Goal: Transaction & Acquisition: Purchase product/service

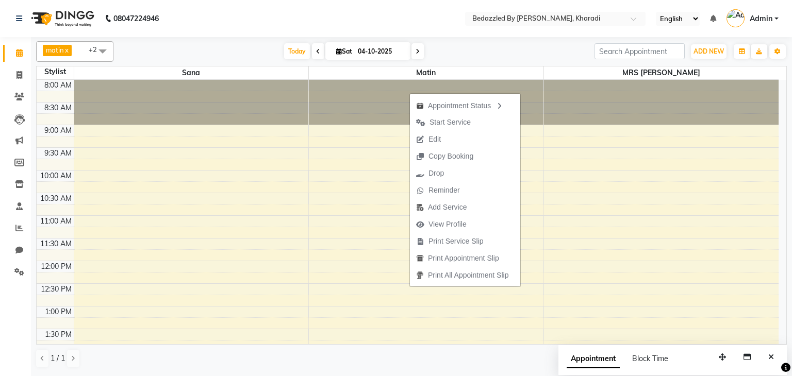
scroll to position [225, 0]
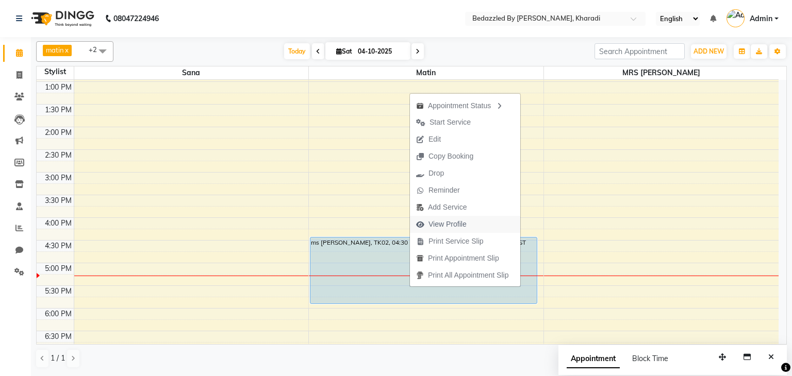
click at [428, 222] on span "View Profile" at bounding box center [447, 224] width 38 height 11
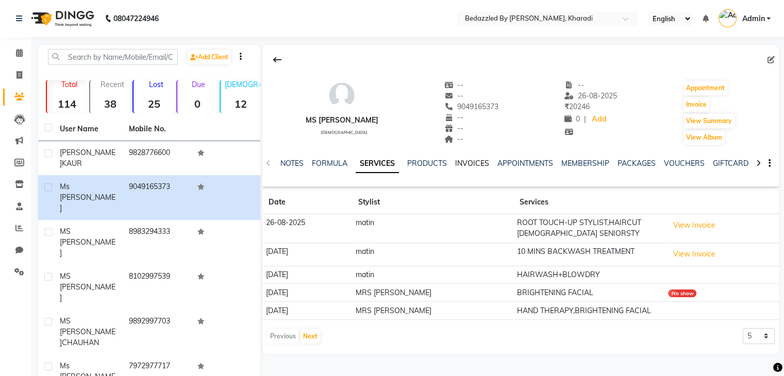
click at [467, 162] on link "INVOICES" at bounding box center [472, 163] width 34 height 9
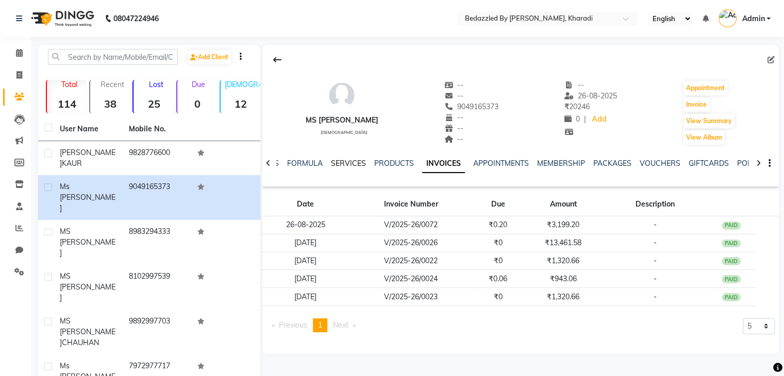
click at [347, 162] on link "SERVICES" at bounding box center [348, 163] width 35 height 9
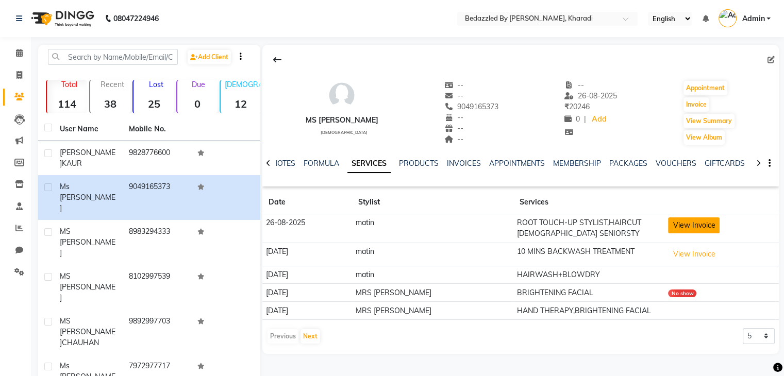
click at [685, 230] on button "View Invoice" at bounding box center [694, 226] width 52 height 16
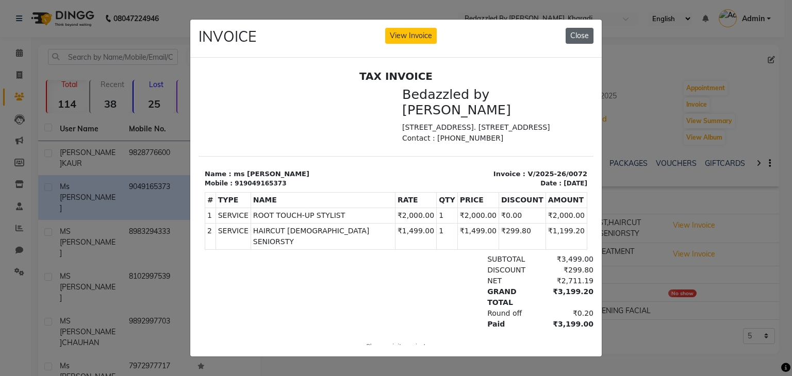
click at [571, 34] on button "Close" at bounding box center [580, 36] width 28 height 16
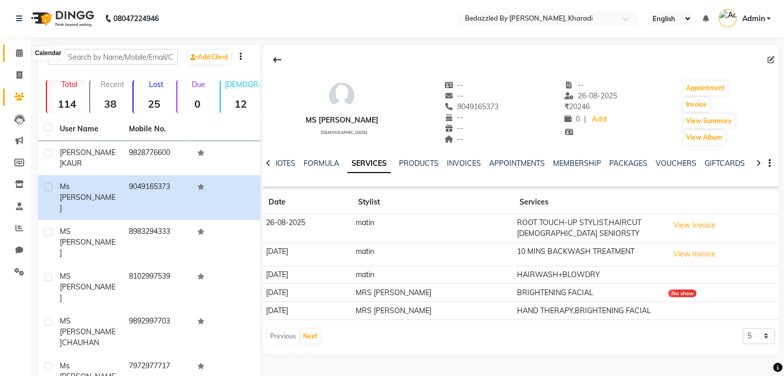
click at [23, 51] on span at bounding box center [19, 53] width 18 height 12
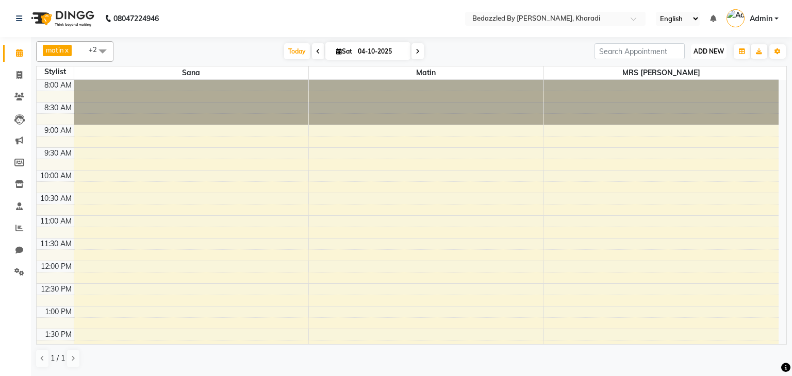
click at [703, 50] on span "ADD NEW" at bounding box center [708, 51] width 30 height 8
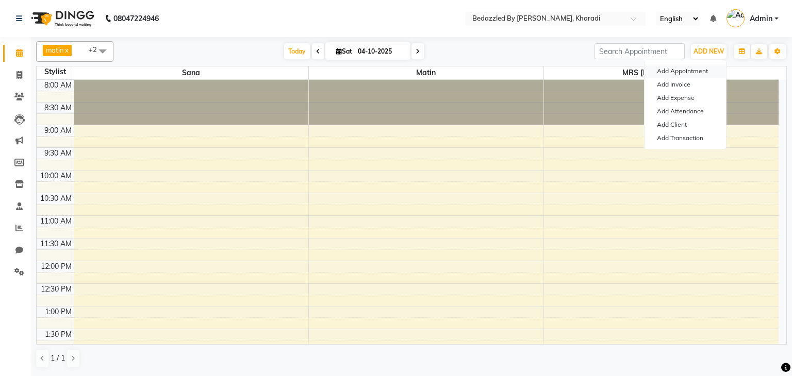
click at [674, 73] on button "Add Appointment" at bounding box center [684, 70] width 81 height 13
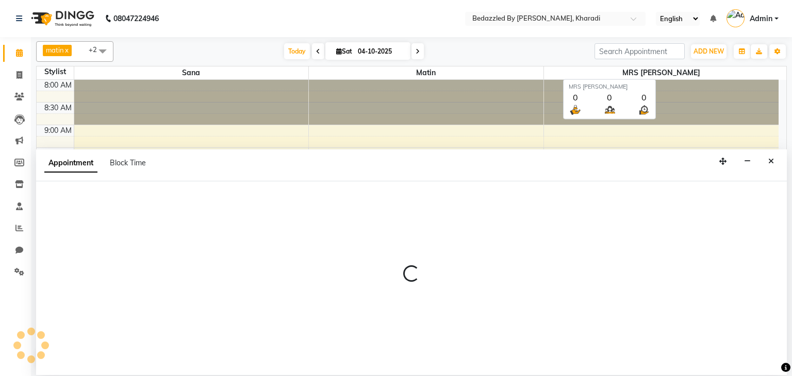
select select "540"
select select "tentative"
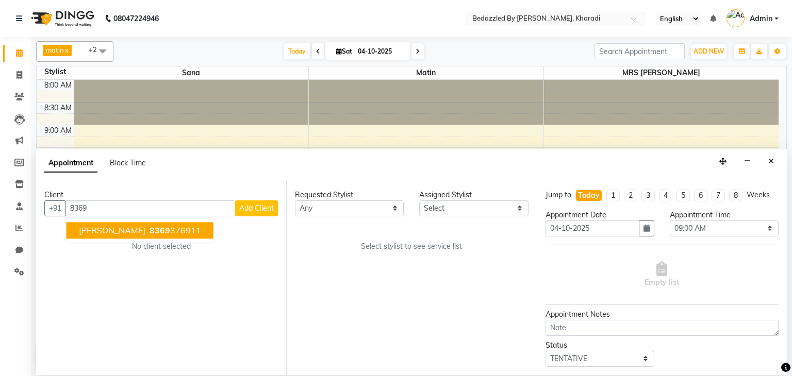
click at [162, 223] on button "ms afrin 8369 376911" at bounding box center [140, 230] width 147 height 16
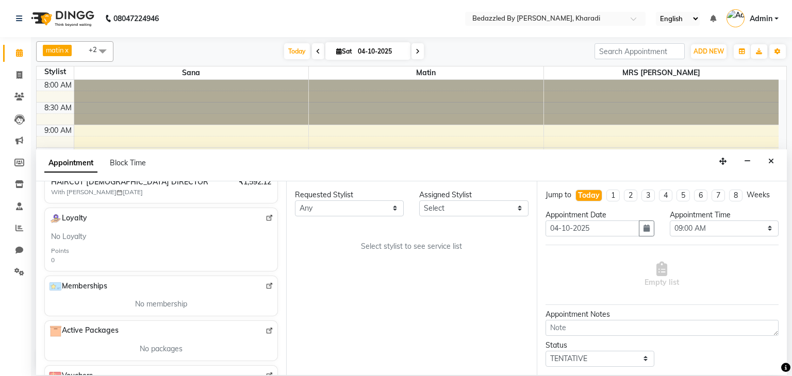
scroll to position [256, 0]
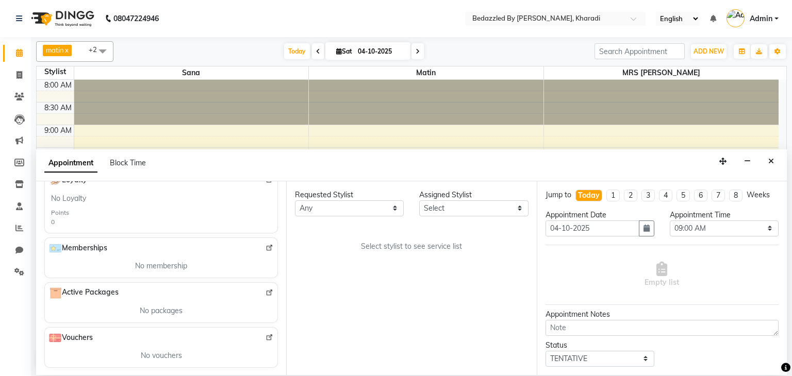
type input "8369376911"
click at [449, 213] on select "Select matin MRS [PERSON_NAME] MRS [PERSON_NAME] MS [PERSON_NAME]" at bounding box center [473, 209] width 109 height 16
select select "68764"
click at [419, 201] on select "Select matin MRS [PERSON_NAME] MRS [PERSON_NAME] MS [PERSON_NAME]" at bounding box center [473, 209] width 109 height 16
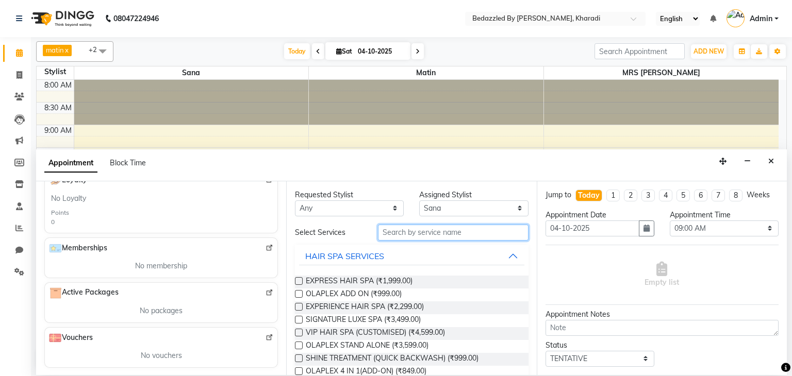
click at [469, 236] on input "text" at bounding box center [453, 233] width 151 height 16
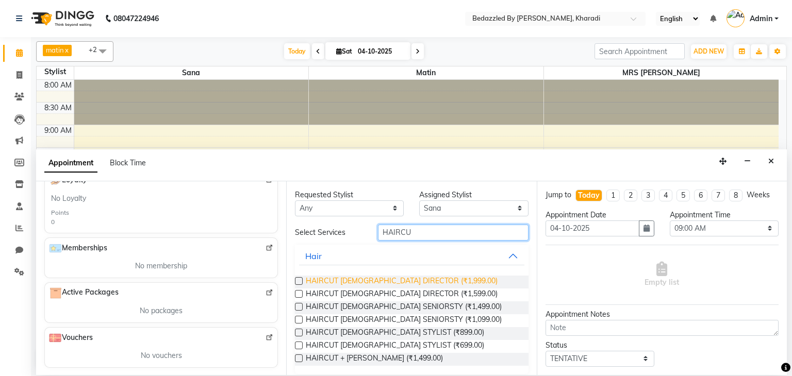
type input "HAIRCU"
click at [429, 281] on span "HAIRCUT [DEMOGRAPHIC_DATA] DIRECTOR (₹1,999.00)" at bounding box center [402, 282] width 192 height 13
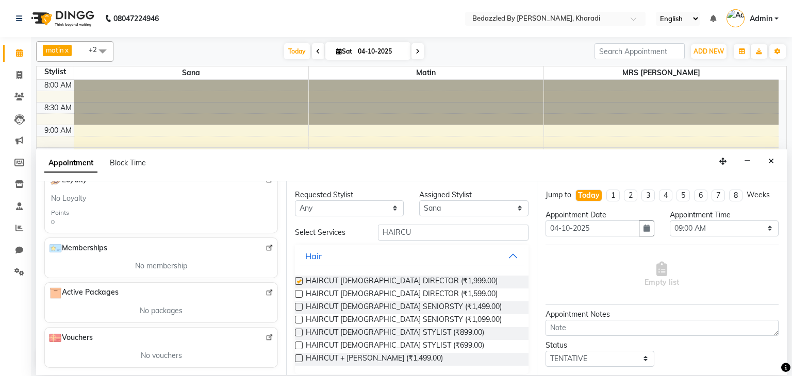
checkbox input "false"
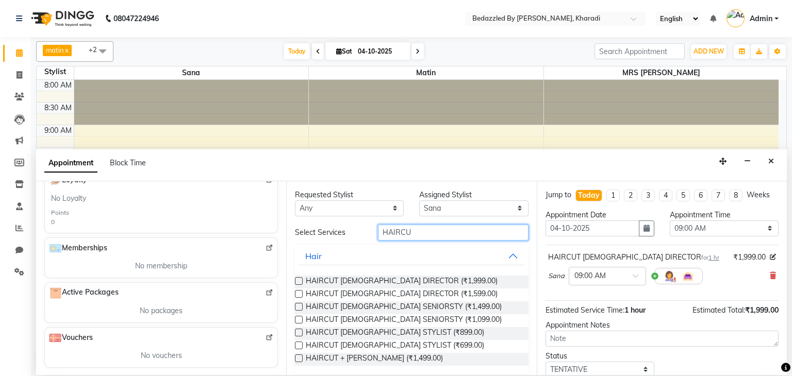
click at [446, 236] on input "HAIRCU" at bounding box center [453, 233] width 151 height 16
type input "H"
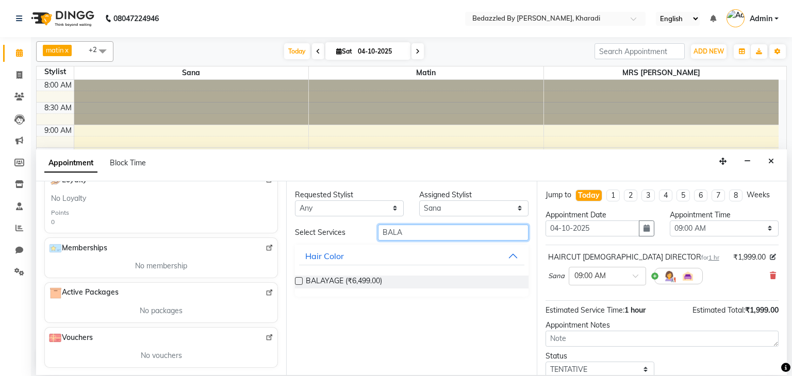
type input "BALA"
click at [383, 282] on div "BALAYAGE (₹6,499.00)" at bounding box center [411, 282] width 233 height 13
click at [323, 281] on span "BALAYAGE (₹6,499.00)" at bounding box center [344, 282] width 76 height 13
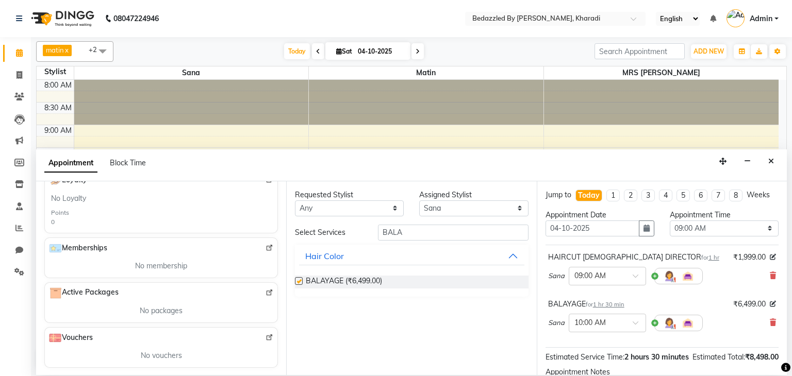
checkbox input "false"
click at [635, 274] on span at bounding box center [639, 279] width 13 height 11
click at [598, 287] on div "03:15 PM" at bounding box center [607, 287] width 76 height 19
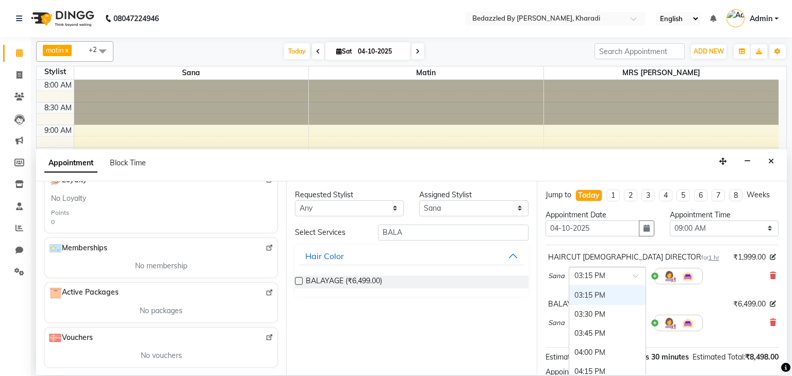
click at [615, 278] on input "text" at bounding box center [596, 275] width 45 height 11
click at [614, 295] on div "03:00 PM" at bounding box center [607, 294] width 76 height 19
drag, startPoint x: 633, startPoint y: 322, endPoint x: 640, endPoint y: 349, distance: 28.4
click at [640, 333] on ng-select "× 10:00 AM 09:00 AM 09:15 AM 09:30 AM 09:45 AM 10:00 AM 10:15 AM 10:30 AM 10:45…" at bounding box center [607, 323] width 77 height 19
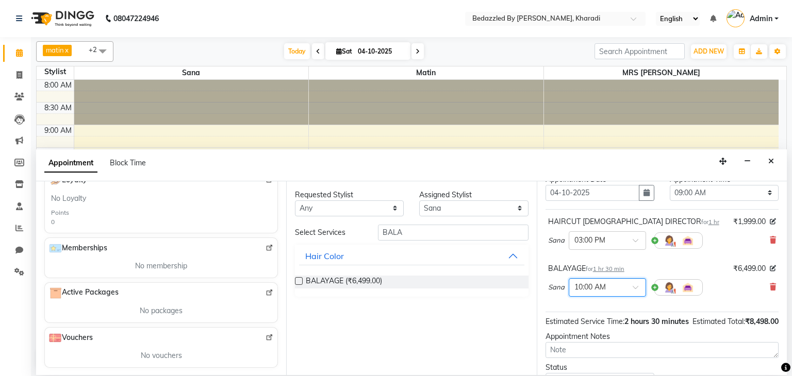
scroll to position [38, 0]
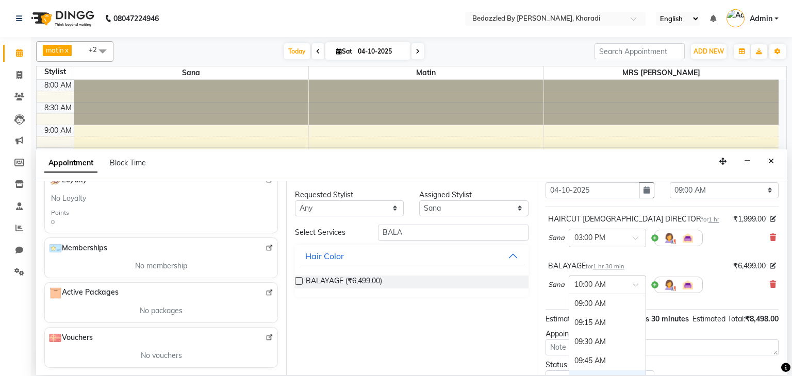
click at [635, 283] on span at bounding box center [639, 288] width 13 height 11
drag, startPoint x: 637, startPoint y: 314, endPoint x: 641, endPoint y: 310, distance: 5.8
click at [641, 310] on div "09:00 AM 09:15 AM 09:30 AM 09:45 AM 10:00 AM 10:15 AM 10:30 AM 10:45 AM 11:00 A…" at bounding box center [607, 356] width 76 height 124
click at [592, 359] on div "04:00 PM" at bounding box center [607, 357] width 76 height 19
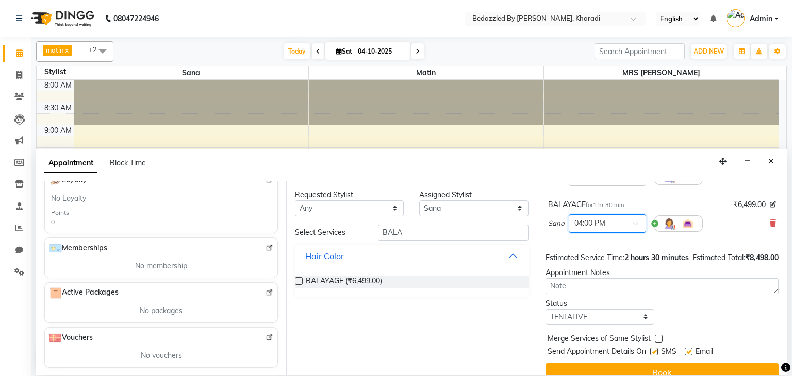
scroll to position [125, 0]
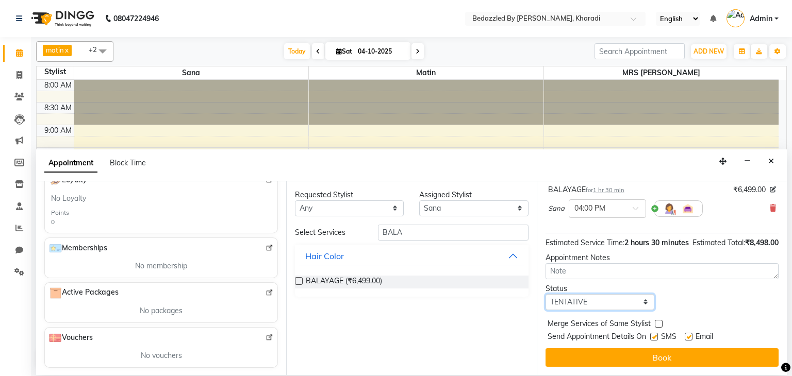
drag, startPoint x: 598, startPoint y: 304, endPoint x: 594, endPoint y: 275, distance: 29.2
click at [594, 275] on div "Jump to [DATE] 1 2 3 4 5 6 7 8 Weeks Appointment Date [DATE] Appointment Time S…" at bounding box center [662, 278] width 250 height 194
select select "check-in"
click at [545, 294] on select "Select TENTATIVE CONFIRM CHECK-IN UPCOMING" at bounding box center [599, 302] width 109 height 16
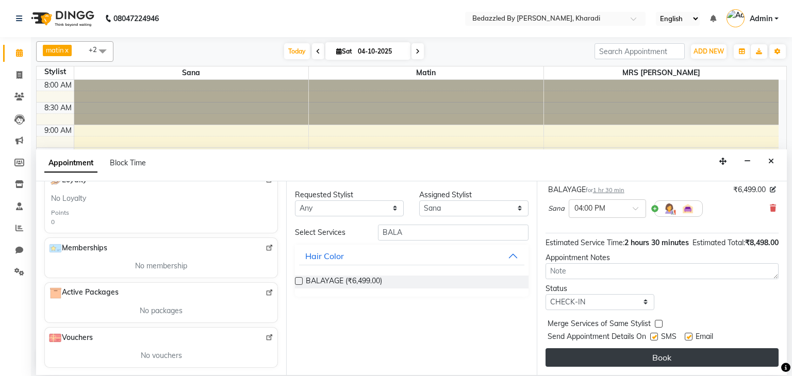
click at [613, 351] on button "Book" at bounding box center [661, 357] width 233 height 19
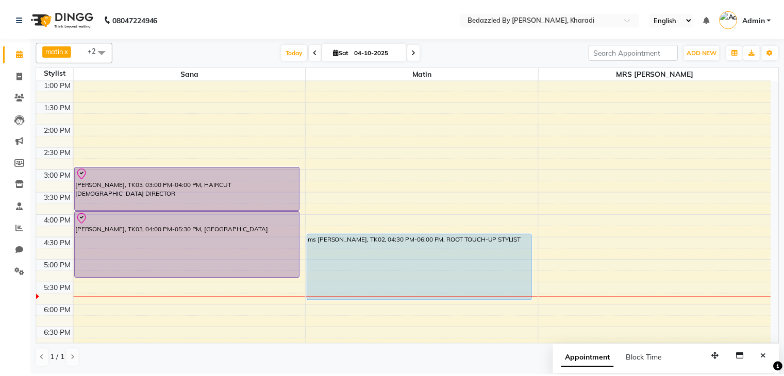
scroll to position [229, 0]
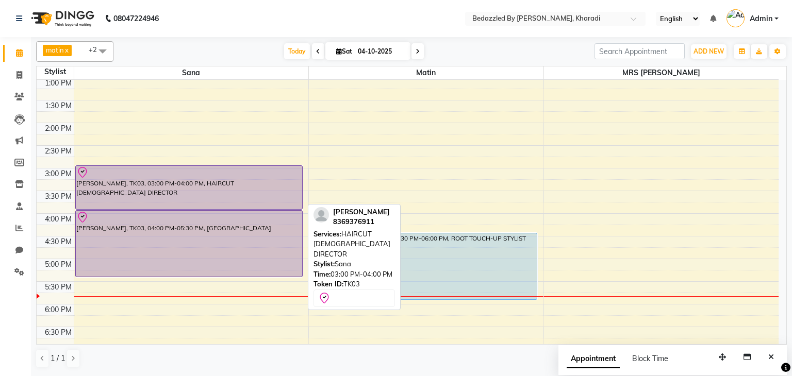
click at [270, 178] on div "[PERSON_NAME], TK03, 03:00 PM-04:00 PM, HAIRCUT [DEMOGRAPHIC_DATA] DIRECTOR" at bounding box center [189, 187] width 226 height 43
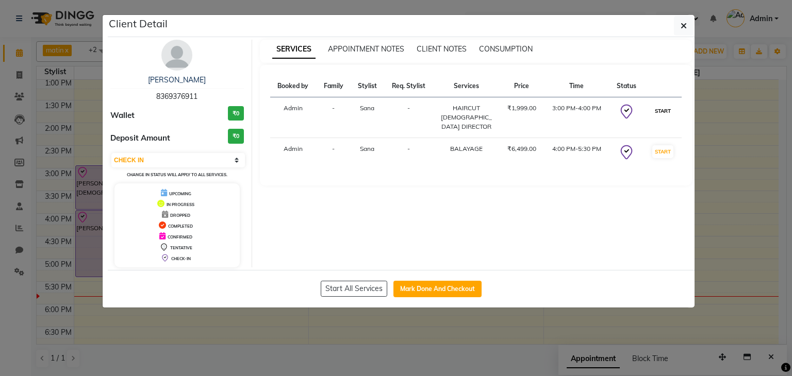
click at [665, 110] on button "START" at bounding box center [662, 111] width 21 height 13
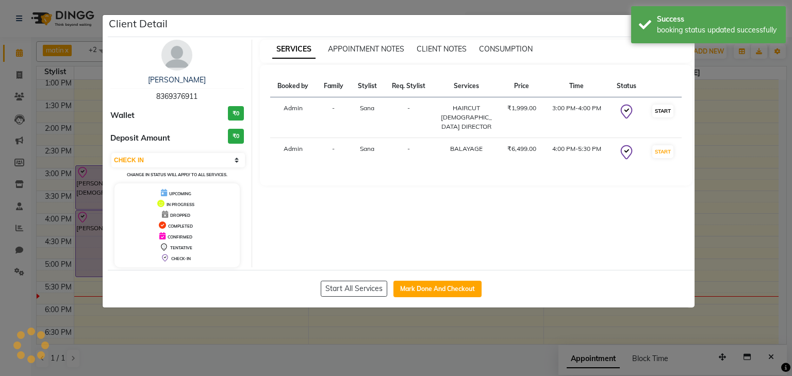
select select "select"
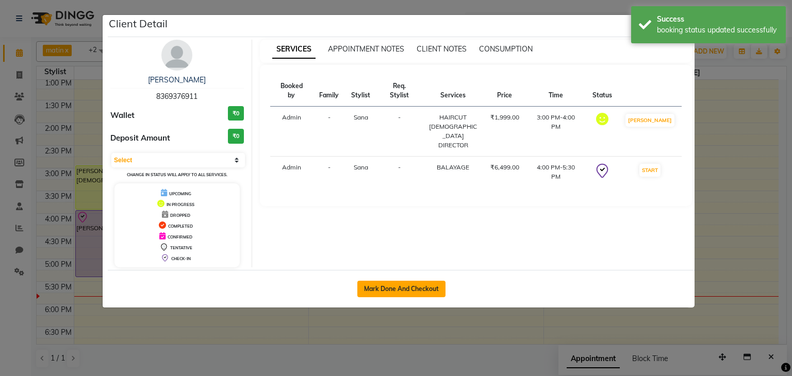
click at [399, 295] on button "Mark Done And Checkout" at bounding box center [401, 289] width 88 height 16
select select "7562"
select select "service"
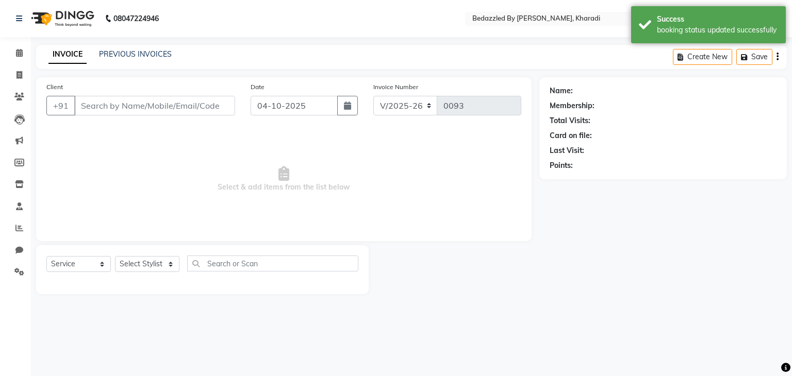
type input "8369376911"
select select "68764"
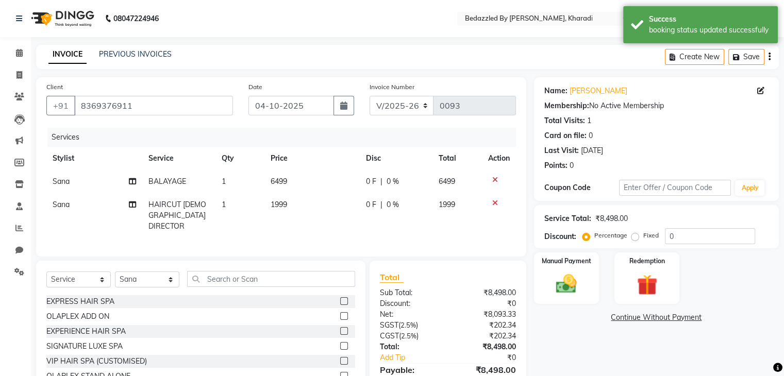
click at [276, 179] on span "6499" at bounding box center [279, 181] width 16 height 9
select select "68764"
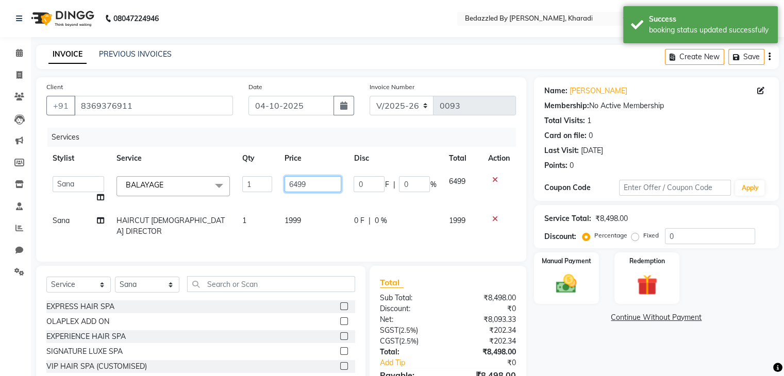
click at [297, 184] on input "6499" at bounding box center [313, 184] width 57 height 16
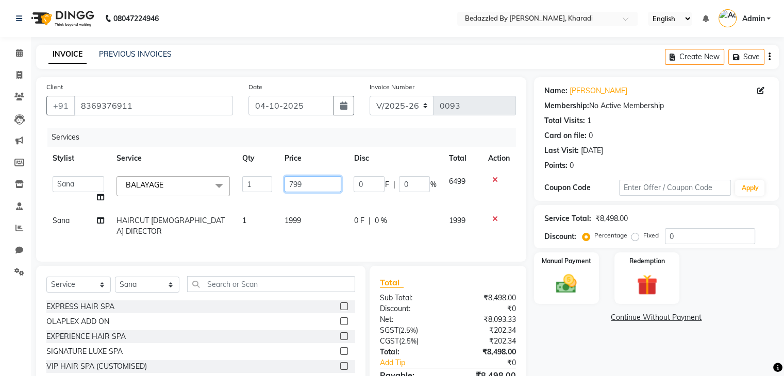
type input "7999"
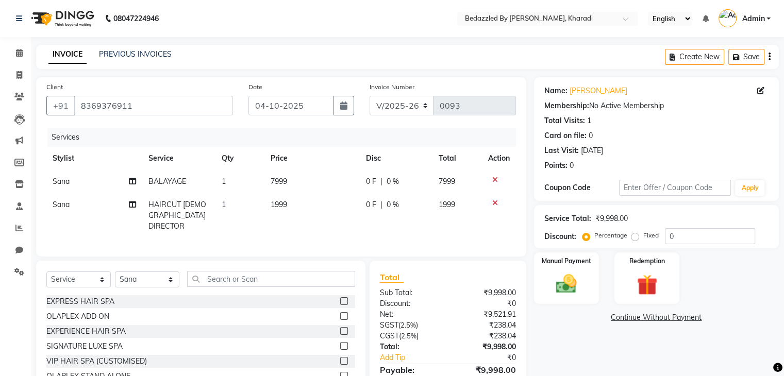
click at [595, 361] on div "Name: [PERSON_NAME] Membership: No Active Membership Total Visits: 1 Card on fi…" at bounding box center [660, 245] width 253 height 336
click at [695, 234] on input "0" at bounding box center [710, 236] width 90 height 16
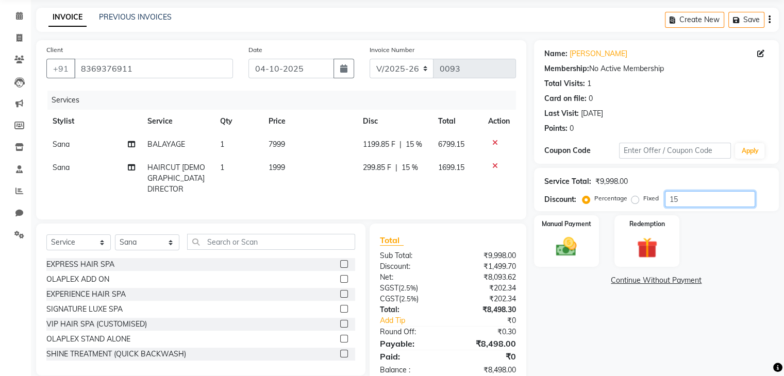
scroll to position [60, 0]
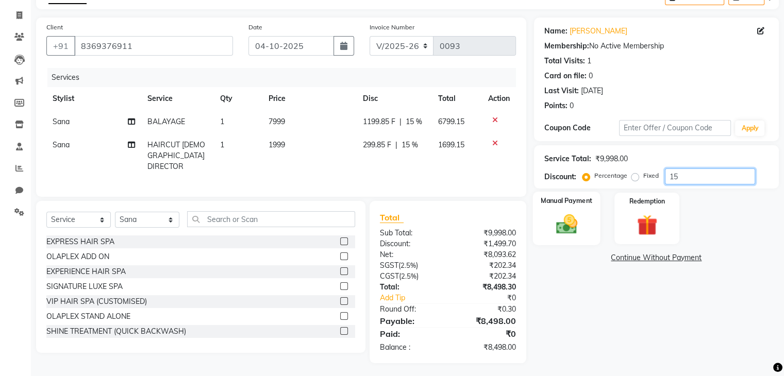
type input "15"
click at [561, 219] on img at bounding box center [566, 224] width 35 height 25
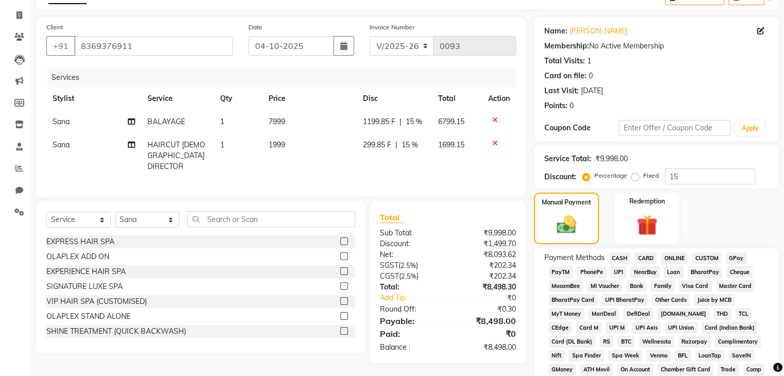
scroll to position [104, 0]
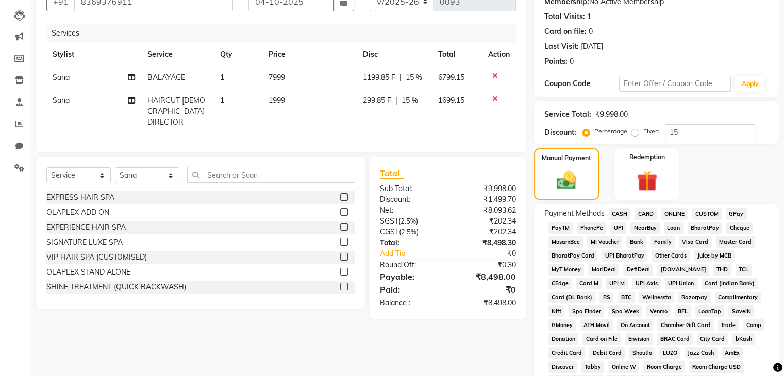
click at [613, 223] on span "UPI" at bounding box center [618, 228] width 16 height 12
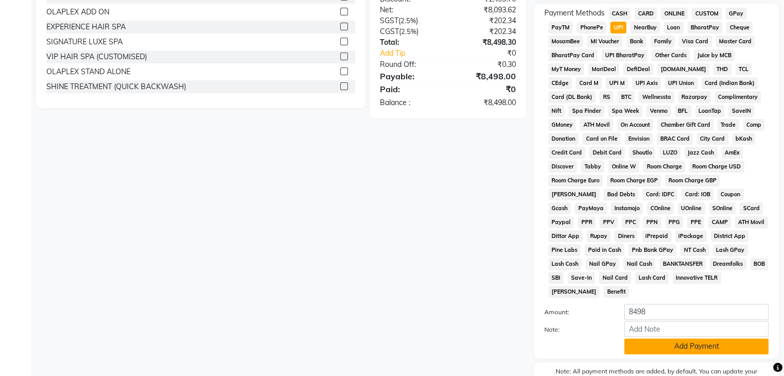
click at [710, 346] on button "Add Payment" at bounding box center [696, 347] width 144 height 16
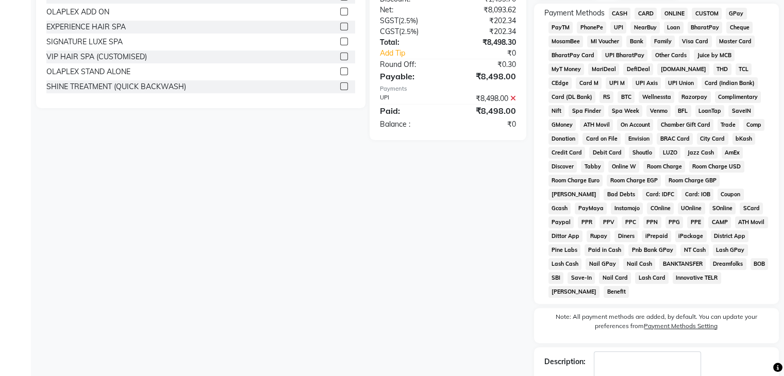
scroll to position [360, 0]
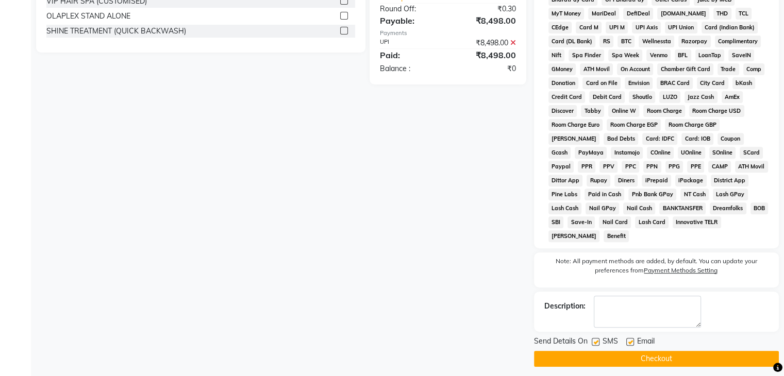
click at [709, 351] on button "Checkout" at bounding box center [656, 359] width 245 height 16
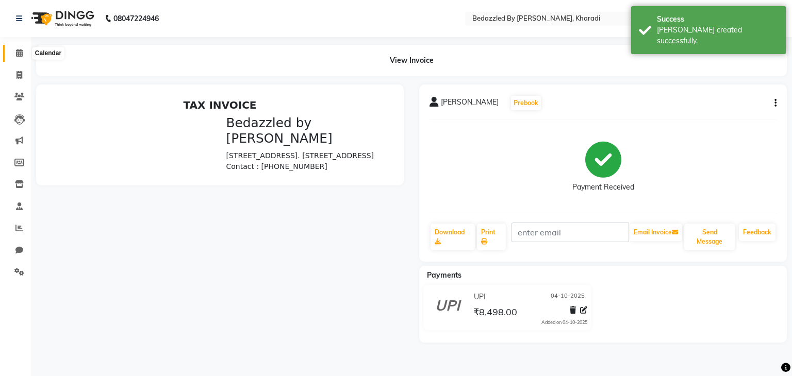
click at [21, 53] on icon at bounding box center [19, 53] width 7 height 8
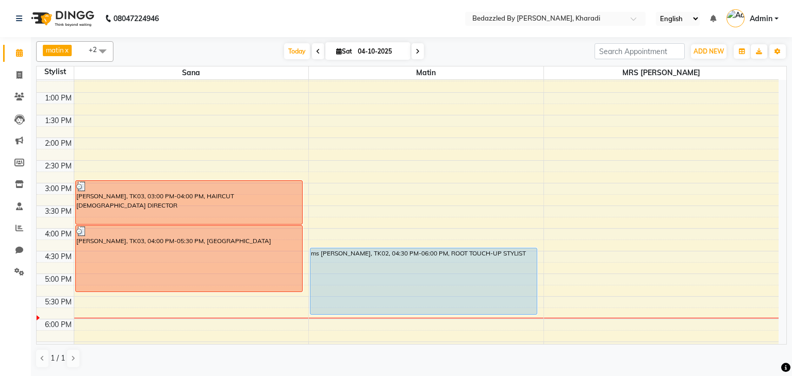
scroll to position [223, 0]
